Goal: Information Seeking & Learning: Learn about a topic

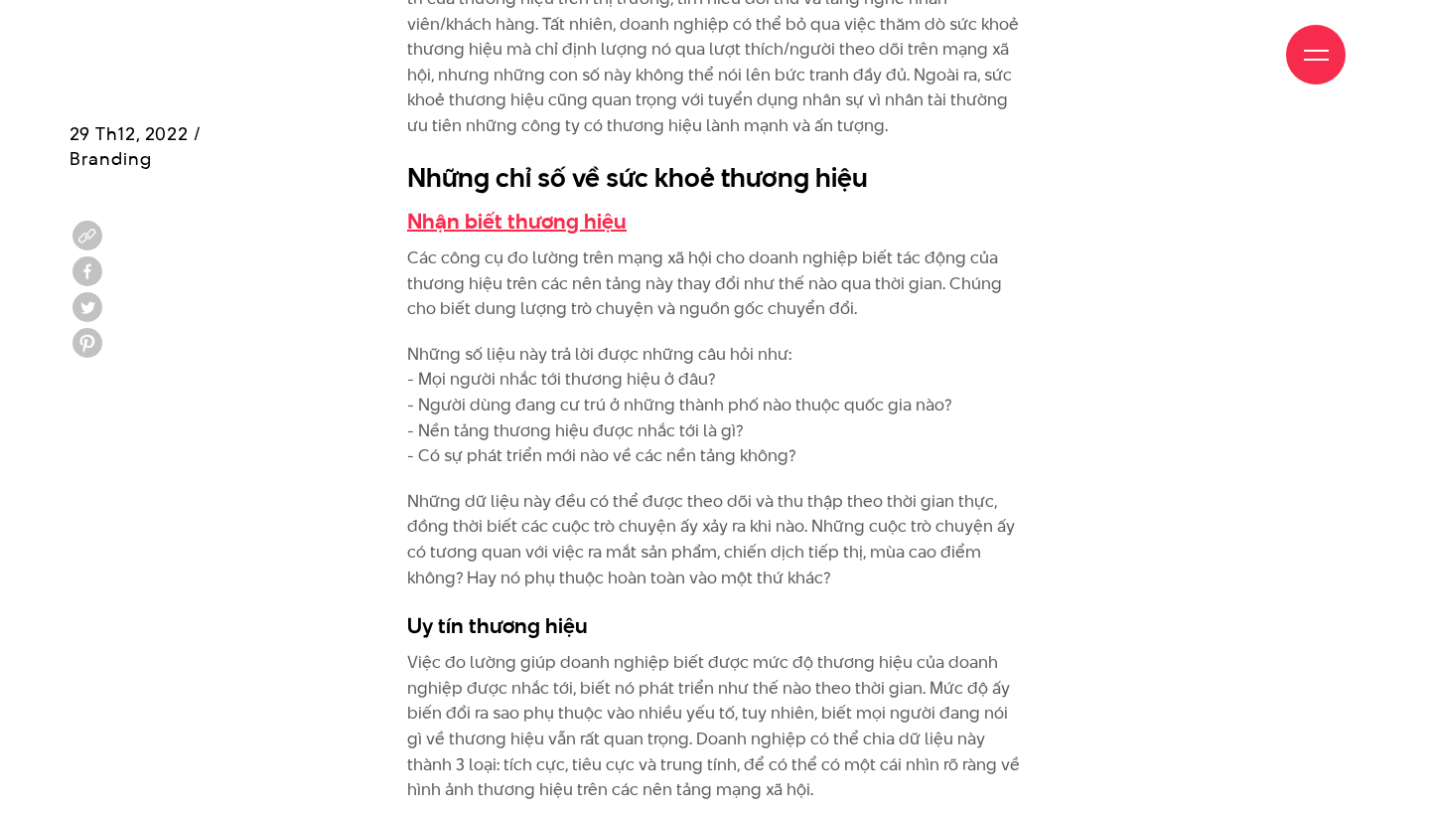
scroll to position [3314, 0]
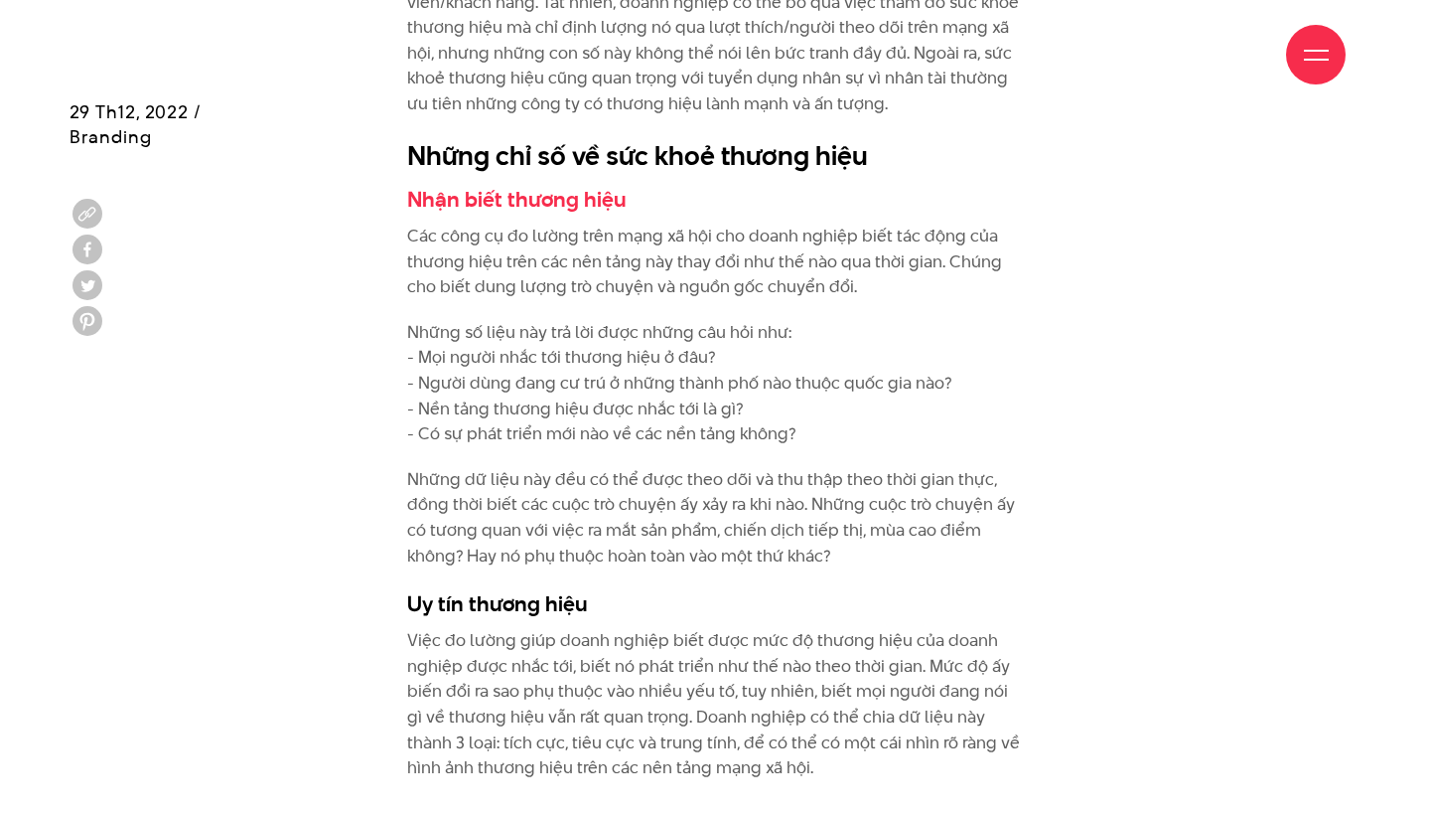
click at [607, 479] on p "Những dữ liệu này đều có thể được theo dõi và thu thập theo thời gian thực, đồn…" at bounding box center [715, 517] width 616 height 101
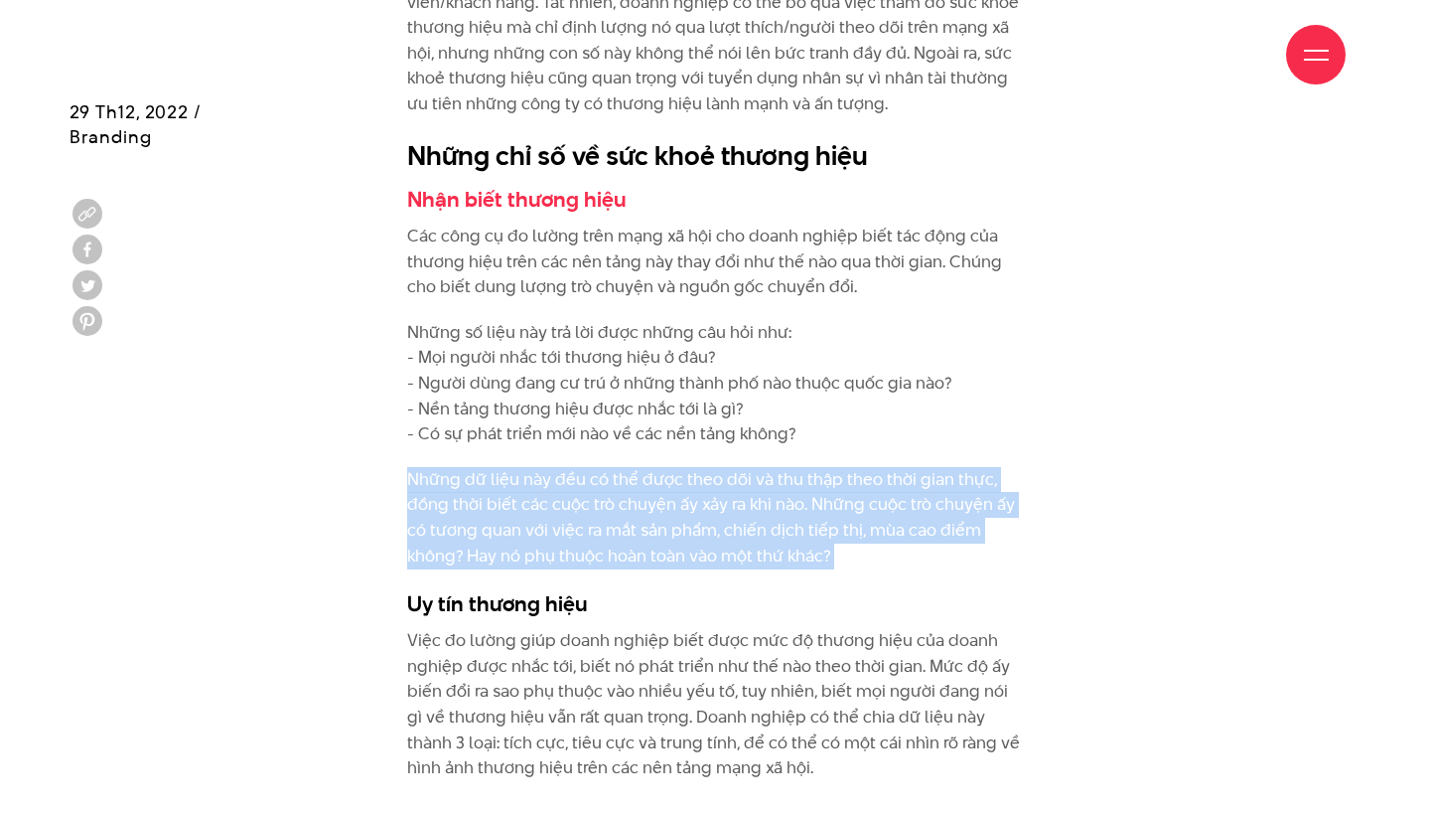
click at [607, 479] on p "Những dữ liệu này đều có thể được theo dõi và thu thập theo thời gian thực, đồn…" at bounding box center [715, 517] width 616 height 101
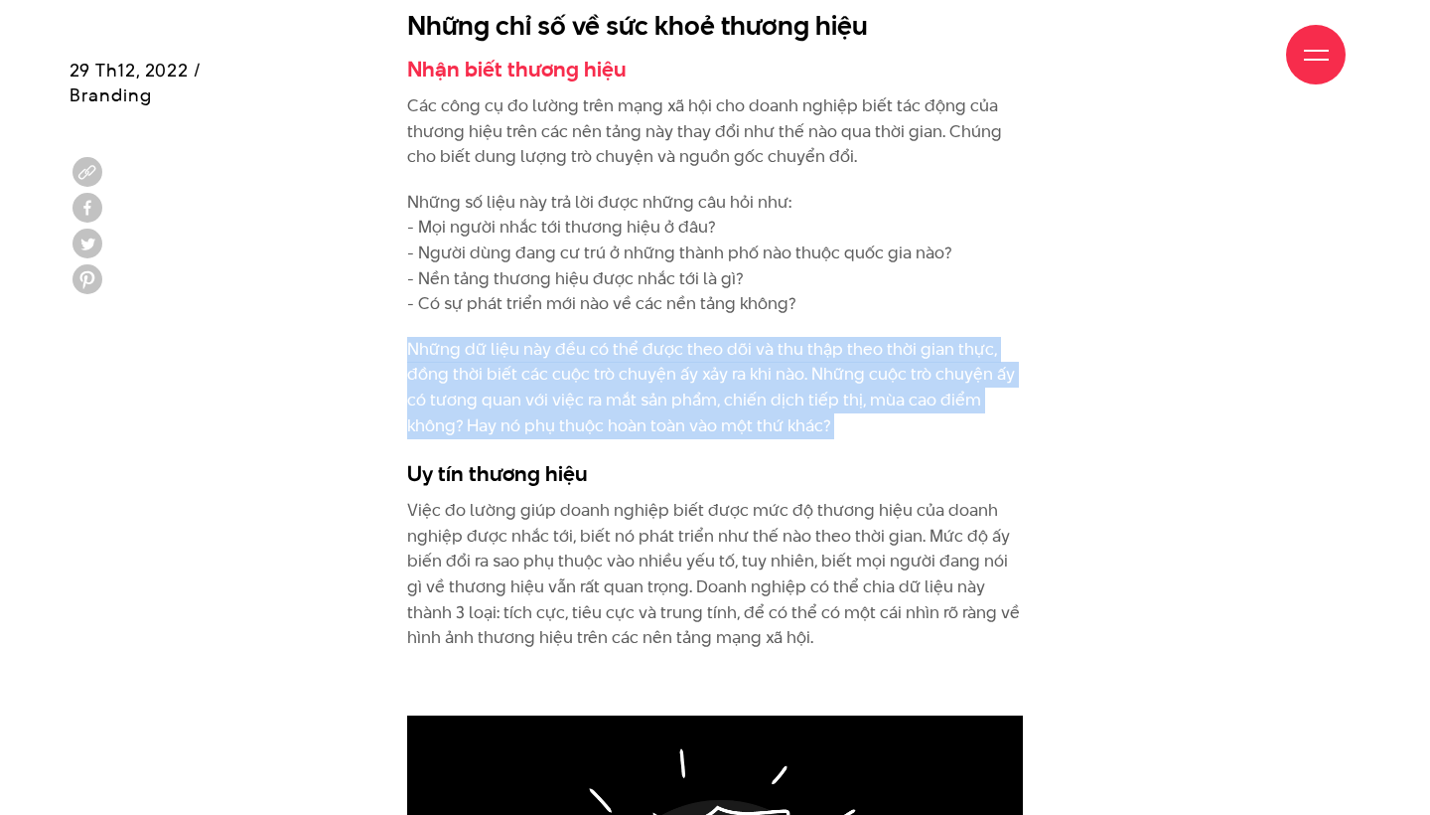
scroll to position [3459, 0]
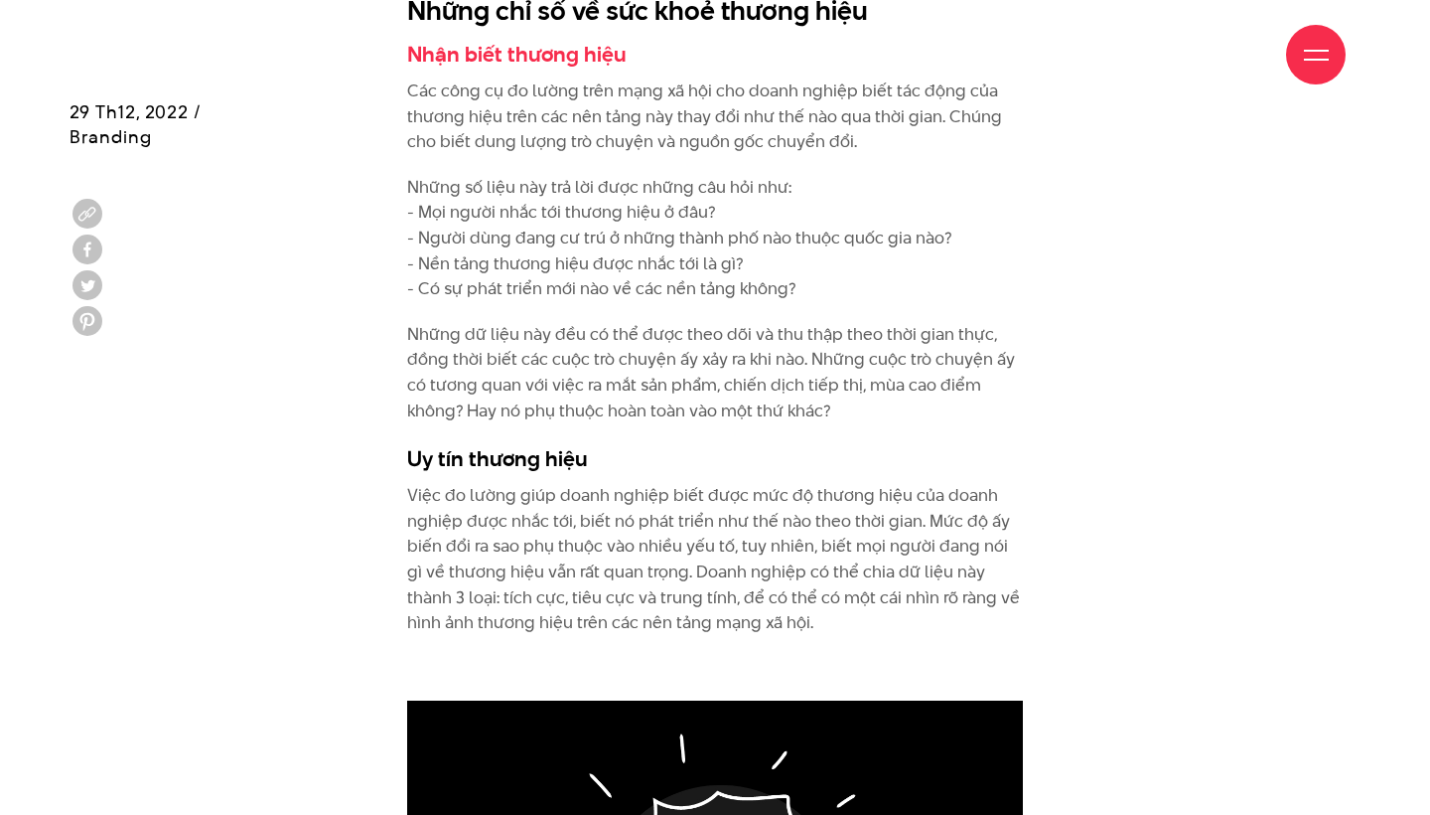
click at [600, 507] on p "Việc đo lường giúp doanh nghiệp biết được mức độ thương hiệu của doanh nghiệp đ…" at bounding box center [715, 559] width 616 height 153
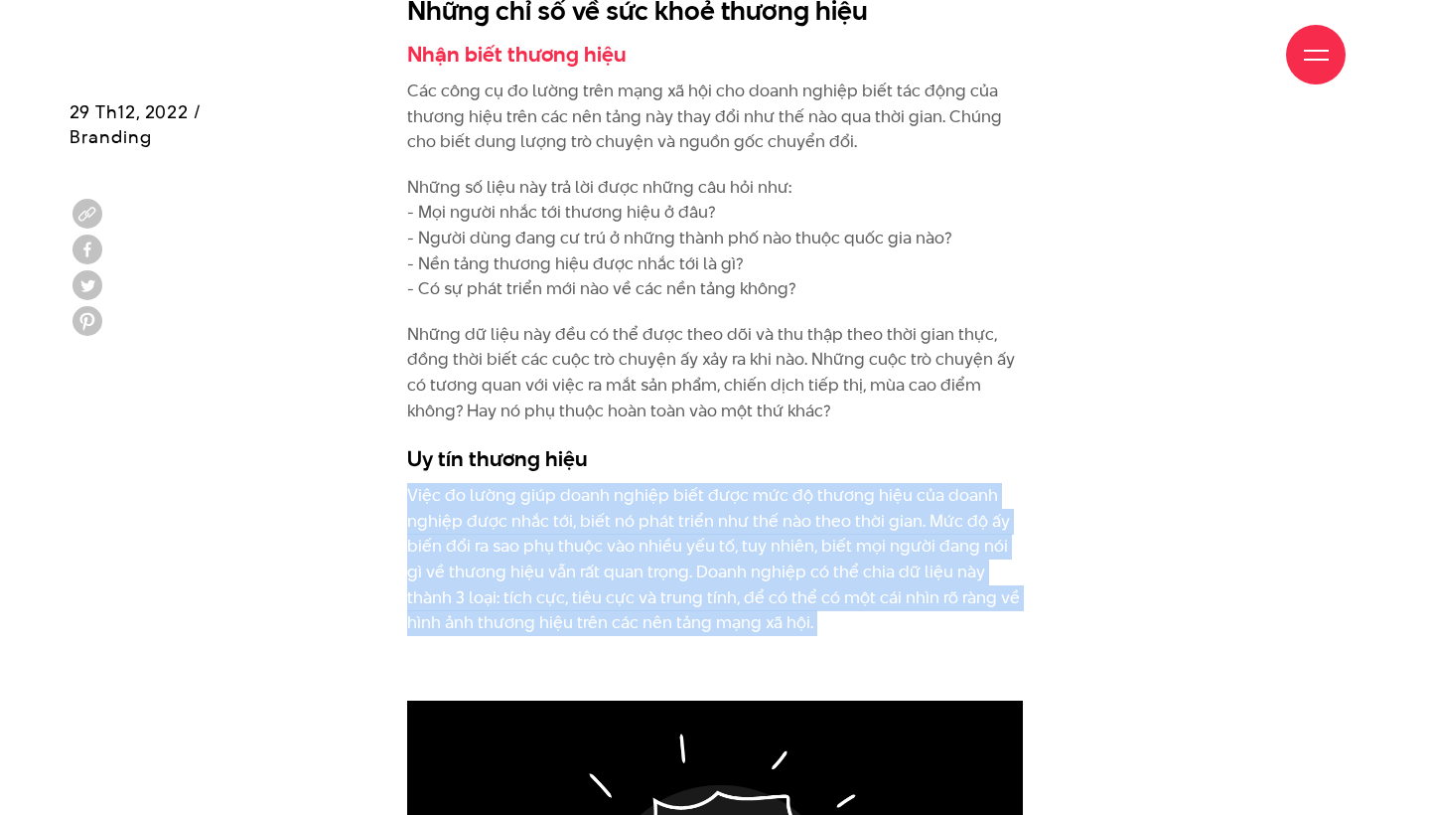
click at [600, 507] on p "Việc đo lường giúp doanh nghiệp biết được mức độ thương hiệu của doanh nghiệp đ…" at bounding box center [715, 559] width 616 height 153
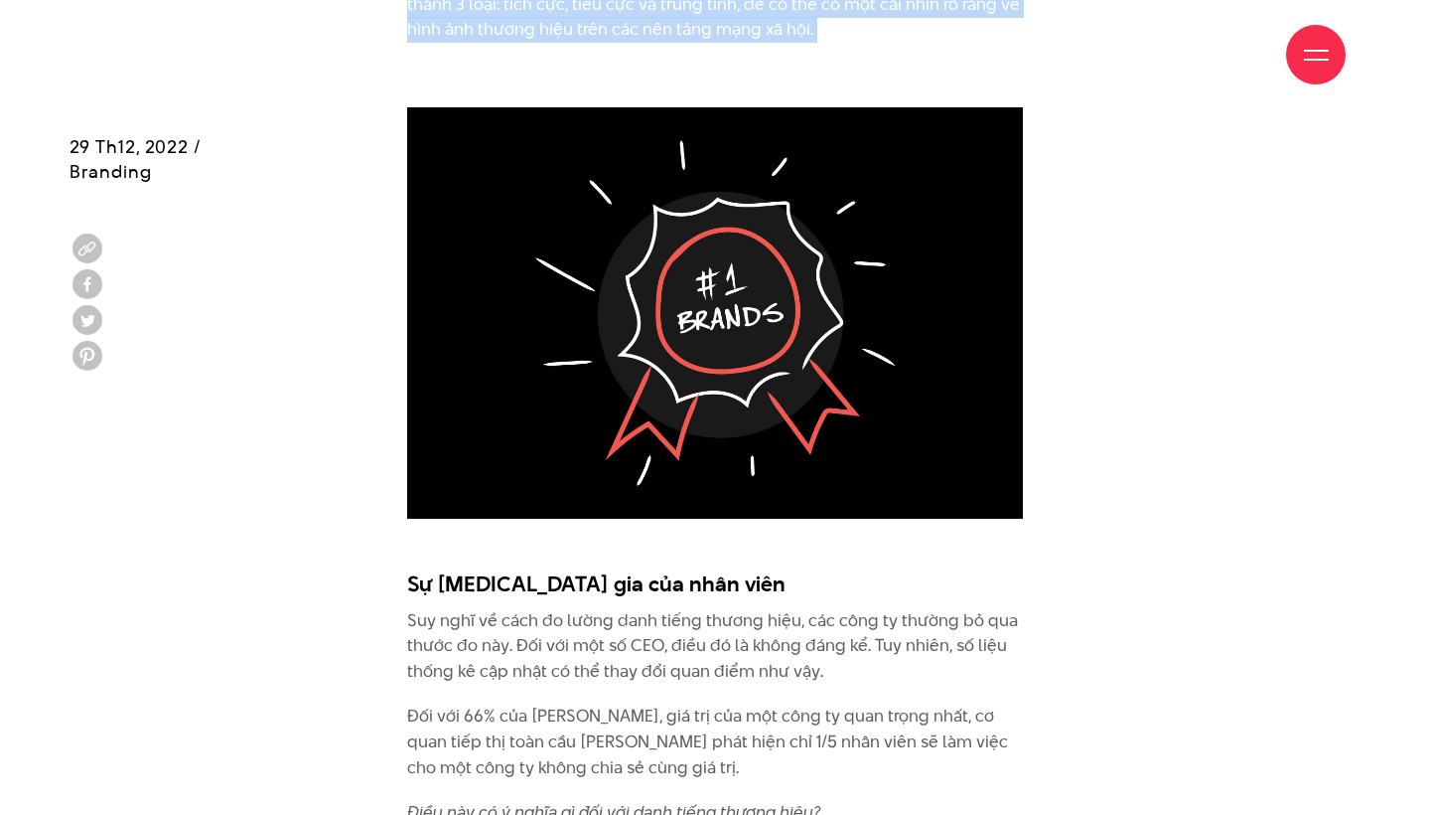
scroll to position [4091, 0]
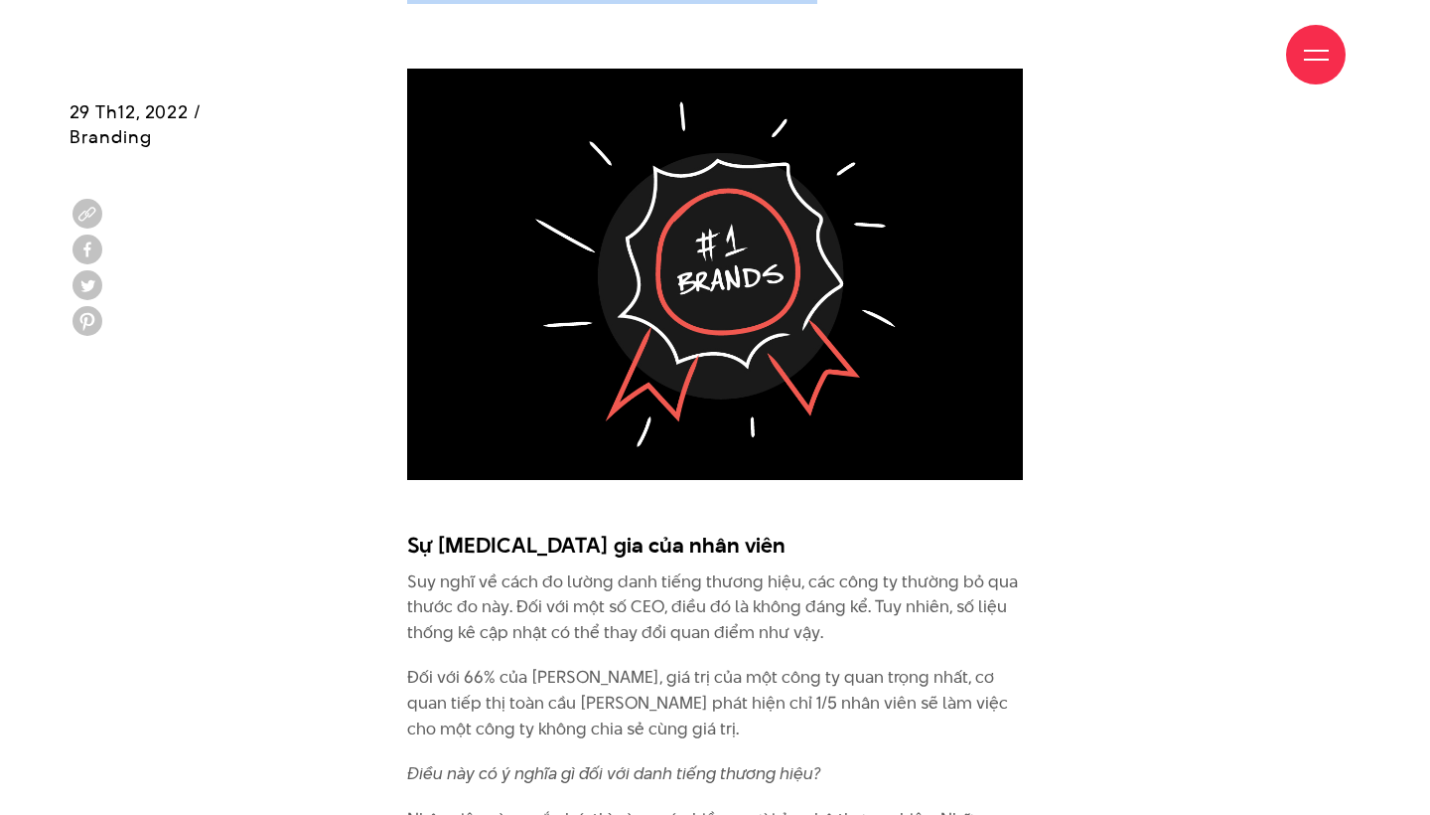
click at [585, 586] on p "Suy nghĩ về cách đo lường danh tiếng thương hiệu, các công ty thường bỏ qua thư…" at bounding box center [715, 607] width 616 height 76
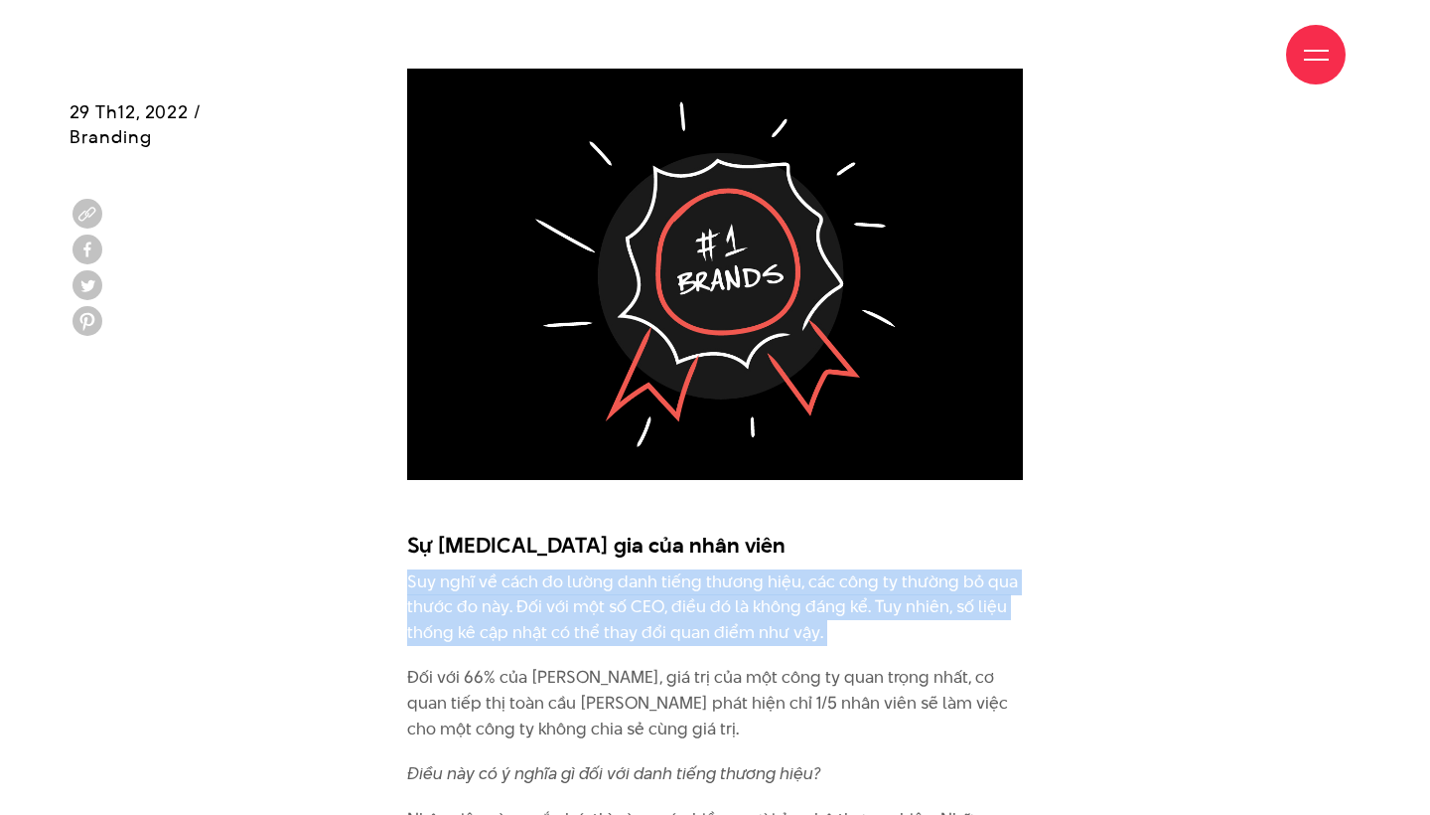
click at [579, 665] on p "Đối với 66% của [PERSON_NAME], giá trị của một công ty quan trọng nhất, cơ quan…" at bounding box center [715, 703] width 616 height 76
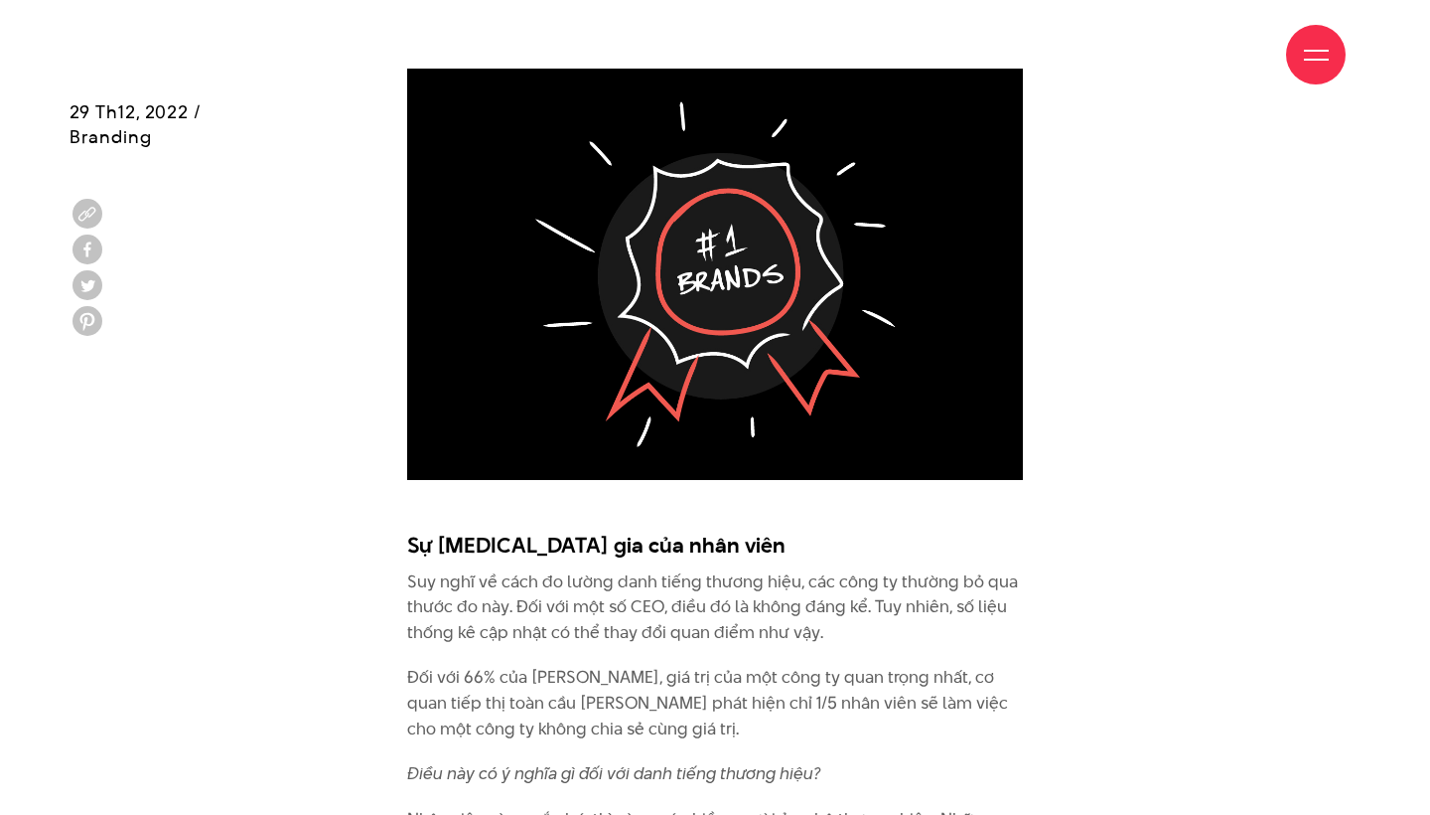
click at [579, 665] on p "Đối với 66% của [PERSON_NAME], giá trị của một công ty quan trọng nhất, cơ quan…" at bounding box center [715, 703] width 616 height 76
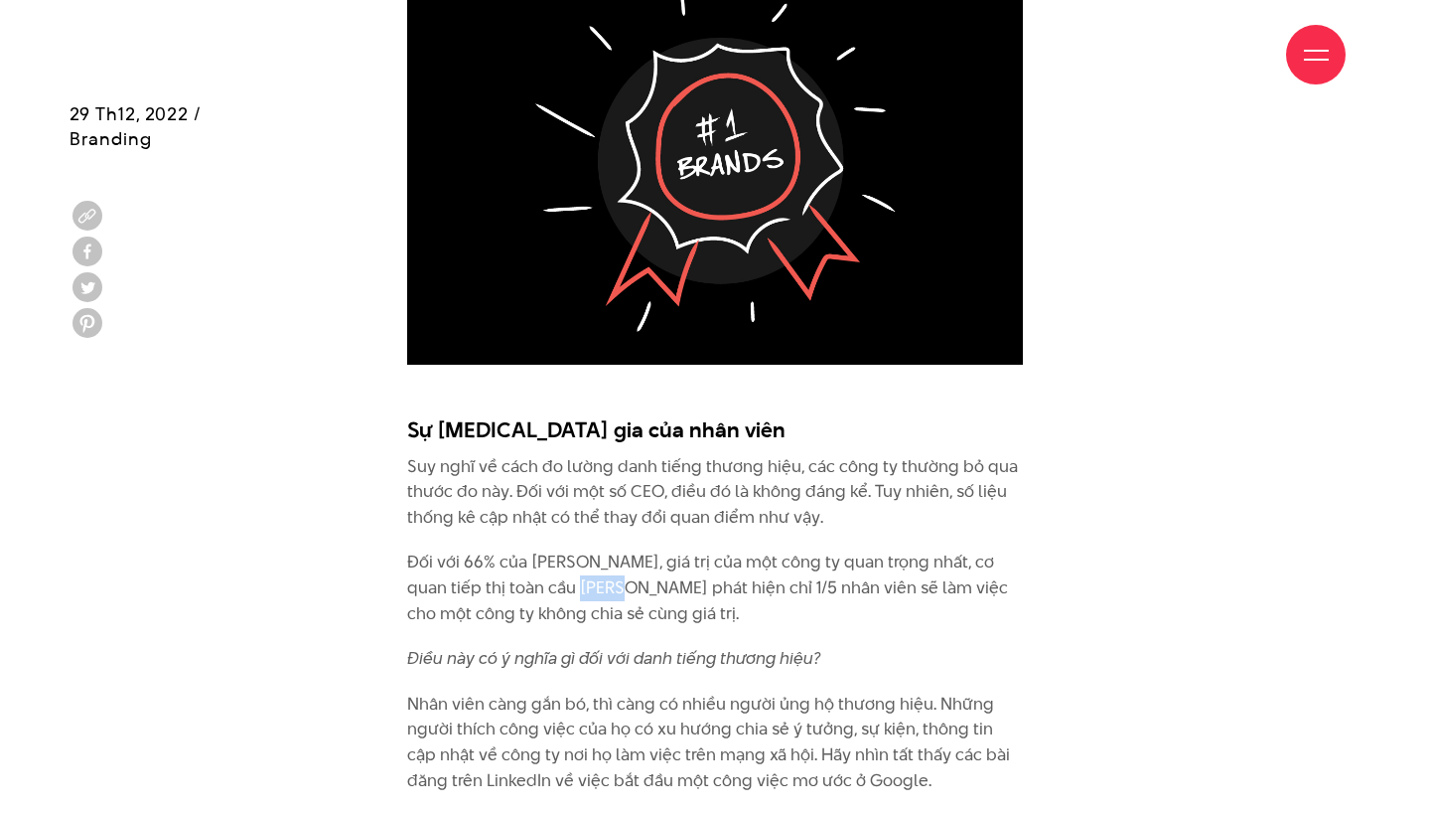
scroll to position [4208, 0]
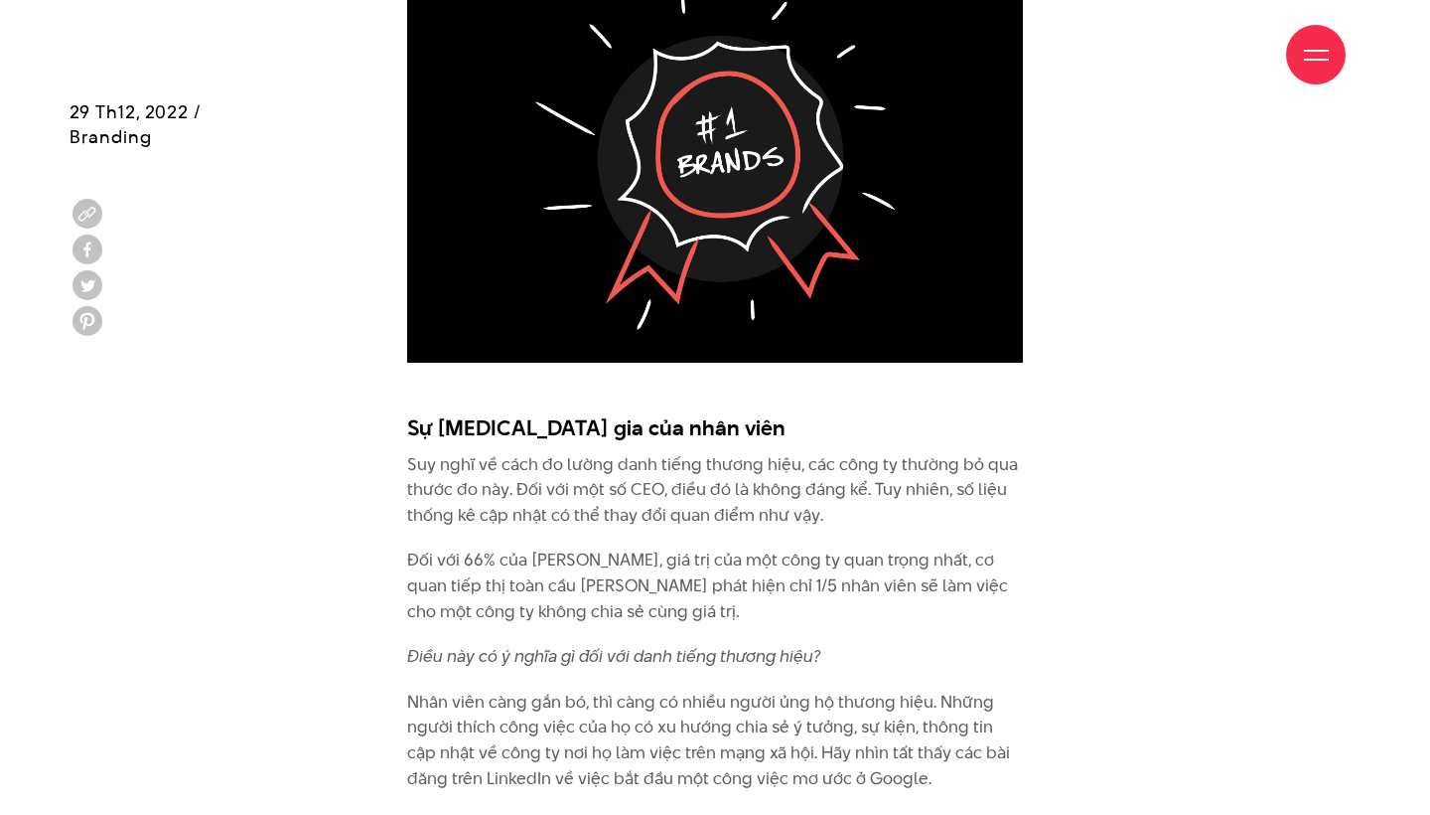
click at [579, 689] on p "Nhân viên càng gắn bó, thì càng có nhiều người ủng hộ thương hiệu. Những người …" at bounding box center [715, 739] width 616 height 101
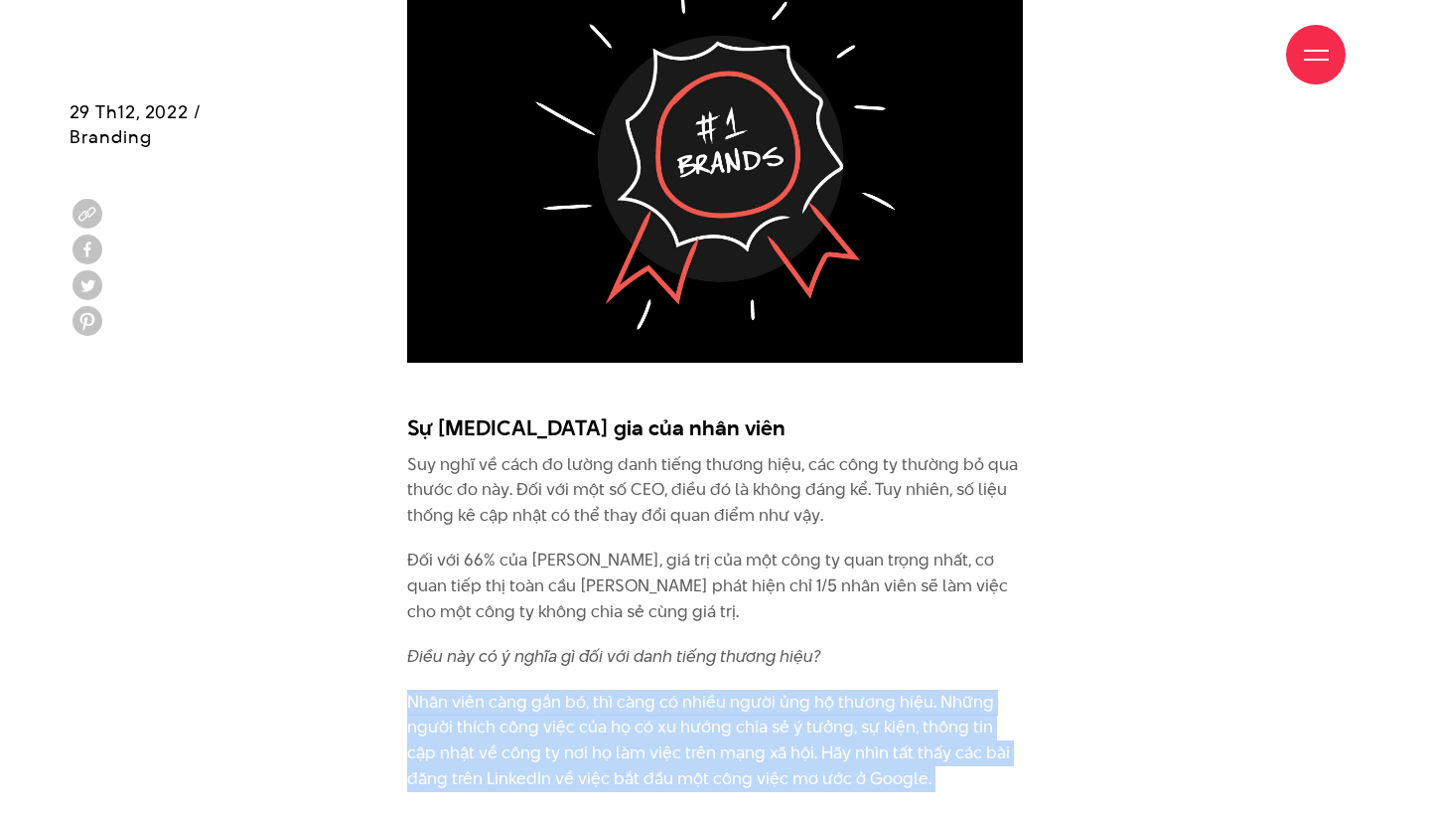
click at [579, 689] on p "Nhân viên càng gắn bó, thì càng có nhiều người ủng hộ thương hiệu. Những người …" at bounding box center [715, 739] width 616 height 101
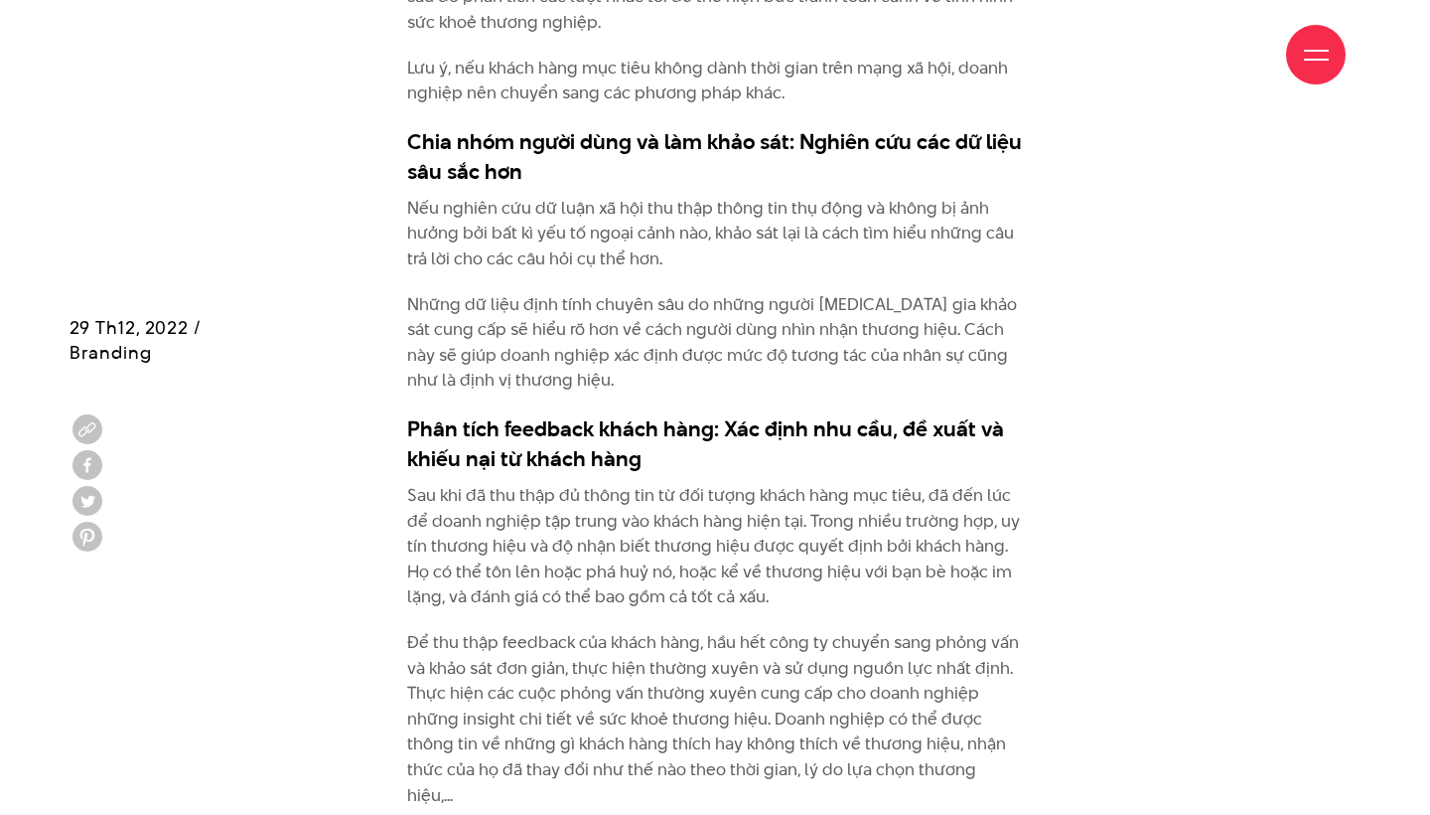
scroll to position [7830, 0]
